Goal: Task Accomplishment & Management: Manage account settings

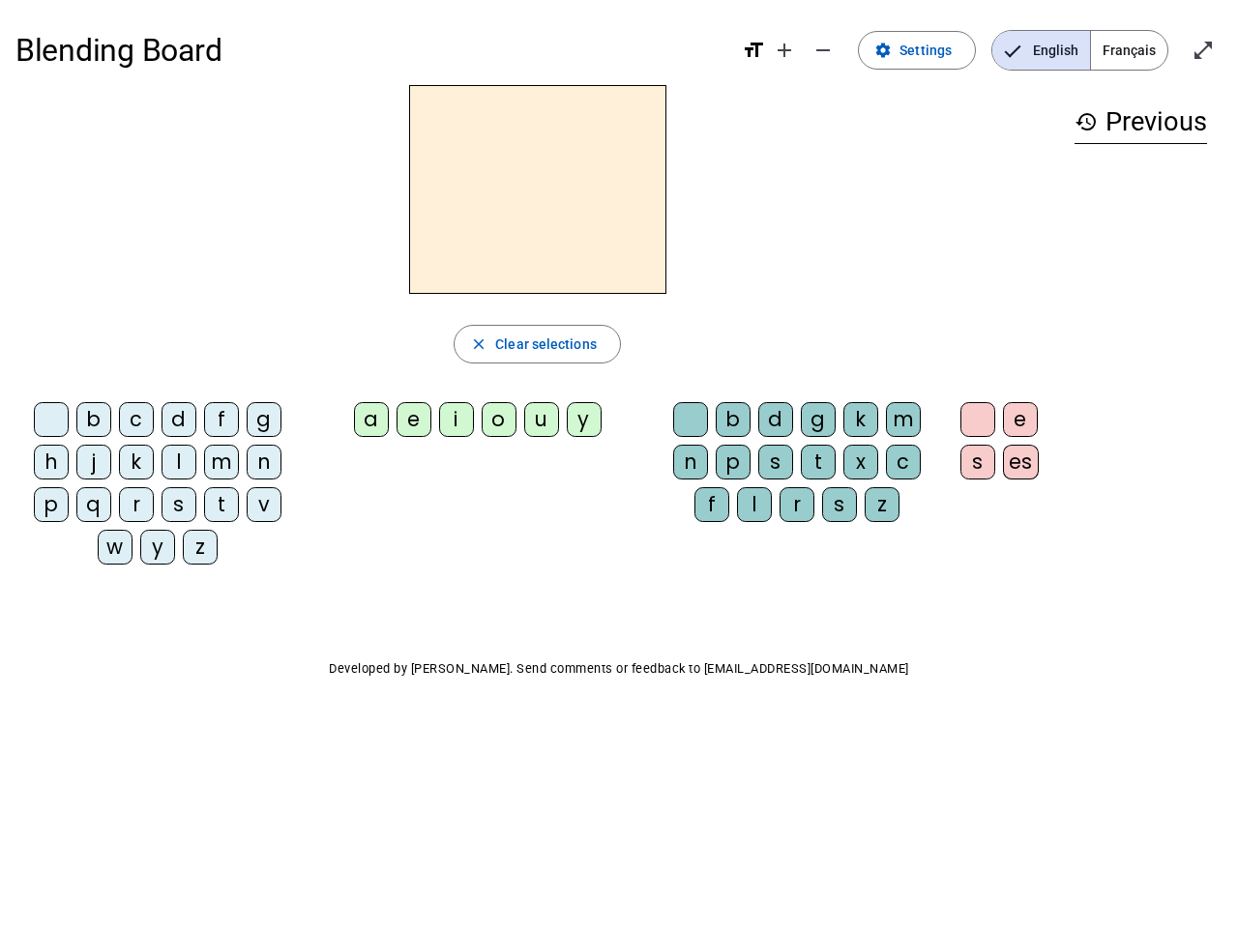
click at [785, 50] on mat-icon "add" at bounding box center [784, 50] width 23 height 23
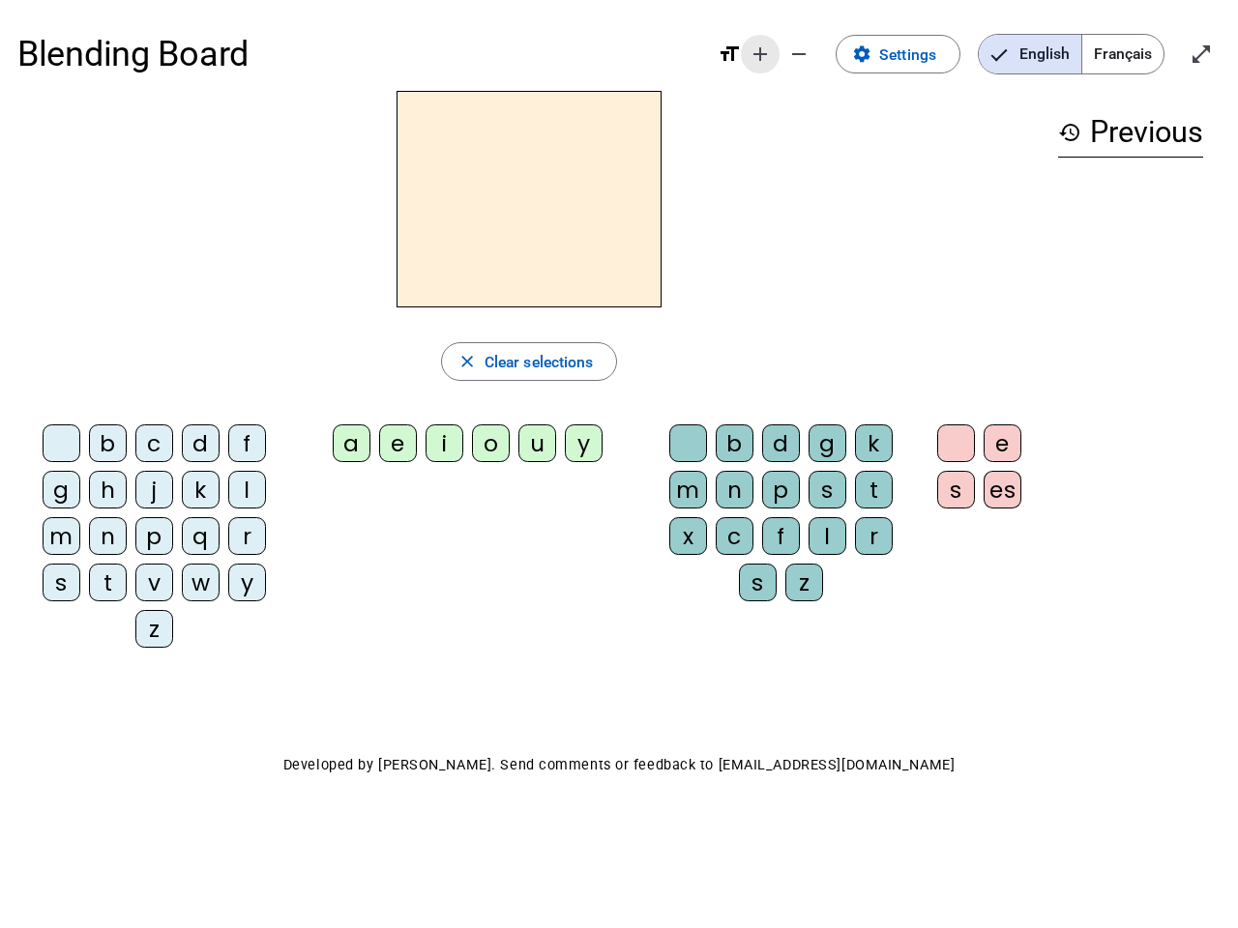
click at [824, 50] on div "Blending Board format_size add remove settings Settings English Français open_i…" at bounding box center [618, 53] width 1203 height 73
click at [918, 50] on span "Settings" at bounding box center [907, 55] width 57 height 26
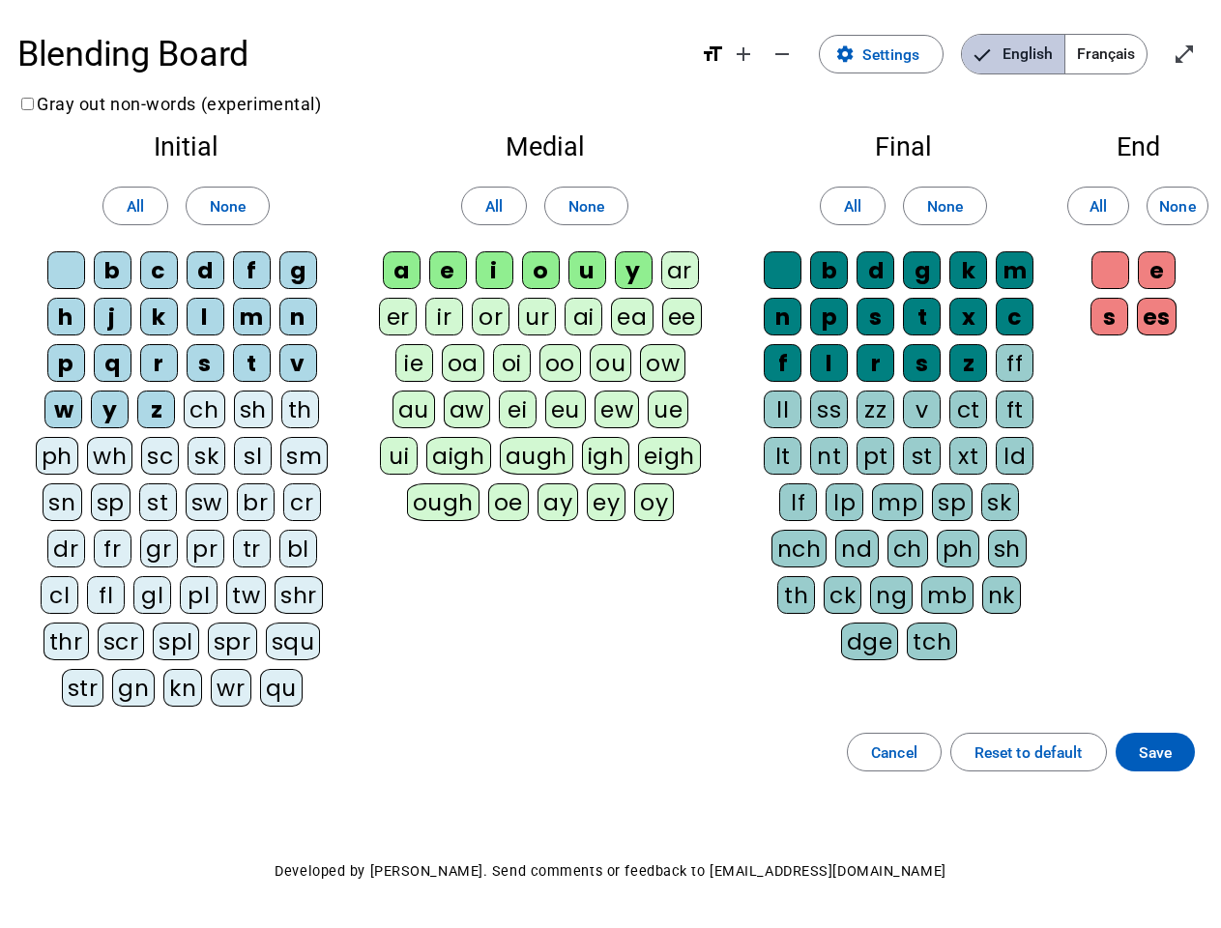
click at [1040, 50] on span "English" at bounding box center [1013, 54] width 102 height 39
click at [1128, 50] on span "Français" at bounding box center [1105, 54] width 81 height 39
click at [1128, 50] on span "Français" at bounding box center [1091, 54] width 110 height 39
click at [1203, 50] on span "Enter full screen" at bounding box center [1184, 54] width 46 height 46
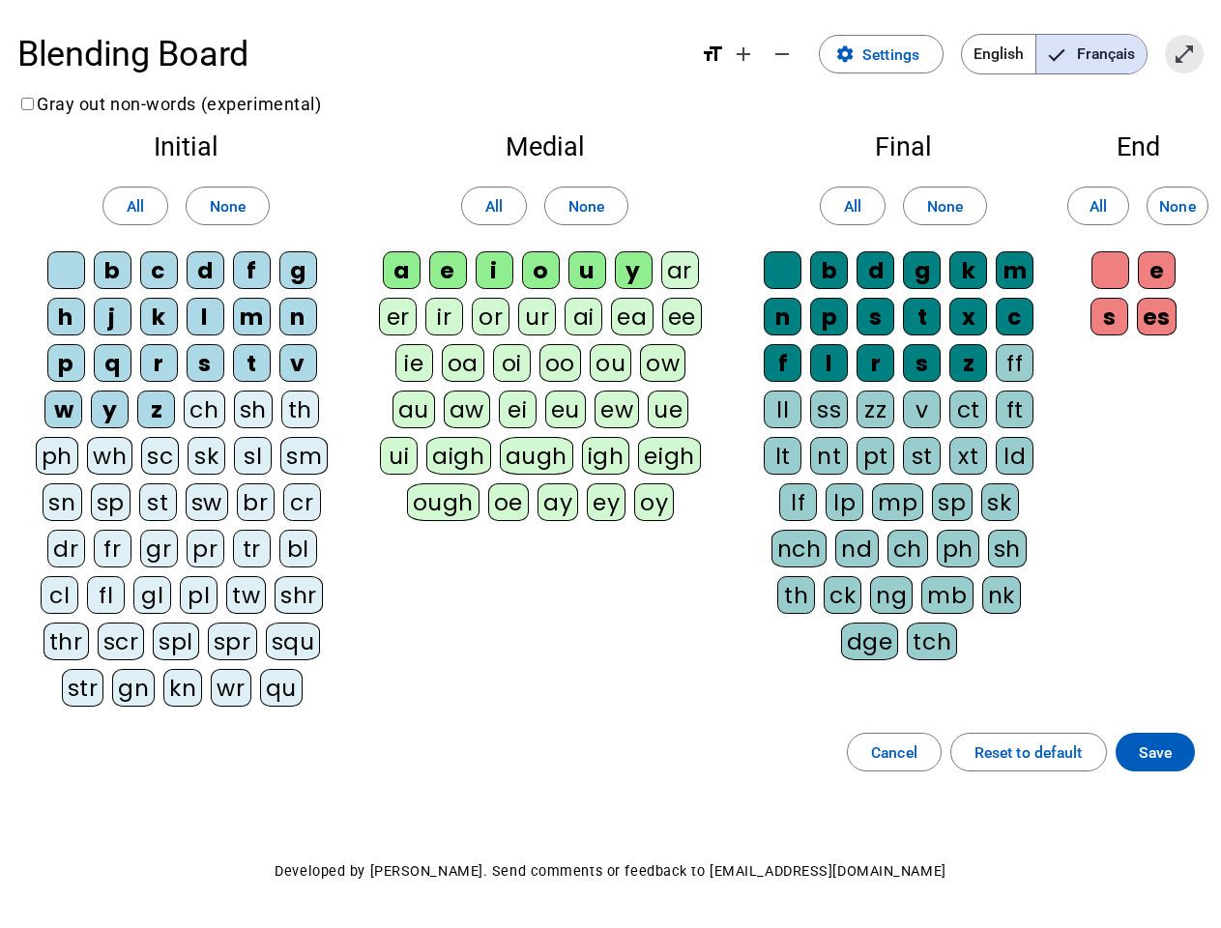
click at [537, 344] on letter-bubble "oi" at bounding box center [516, 367] width 46 height 46
click at [55, 423] on div "w" at bounding box center [63, 410] width 38 height 38
